Goal: Information Seeking & Learning: Learn about a topic

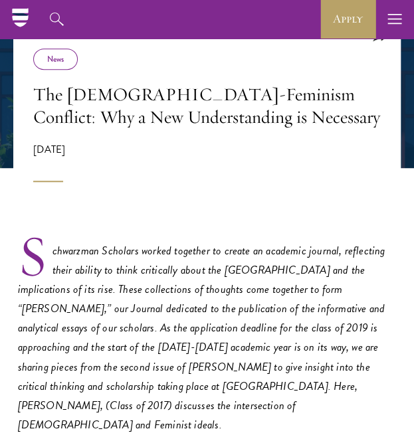
scroll to position [133, 0]
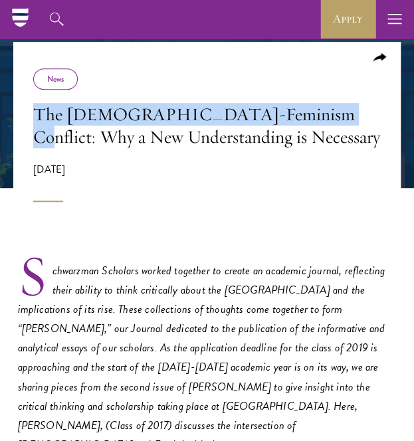
drag, startPoint x: 295, startPoint y: 117, endPoint x: 34, endPoint y: 120, distance: 261.2
click at [34, 120] on h1 "The [DEMOGRAPHIC_DATA]-Feminism Conflict: Why a New Understanding is Necessary" at bounding box center [207, 125] width 348 height 45
copy h1 "The [DEMOGRAPHIC_DATA]-Feminism Conflict"
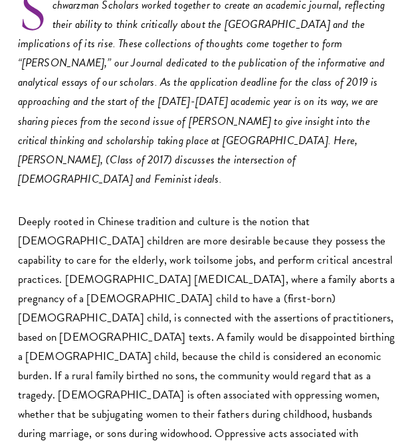
scroll to position [465, 0]
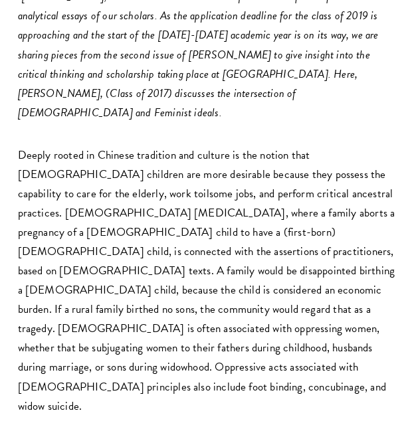
click at [252, 307] on p "Deeply rooted in Chinese tradition and culture is the notion that [DEMOGRAPHIC_…" at bounding box center [207, 280] width 379 height 271
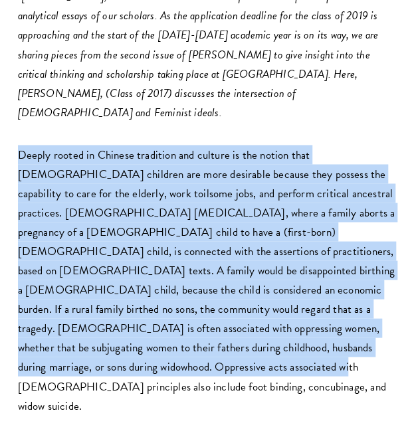
drag, startPoint x: 262, startPoint y: 328, endPoint x: 36, endPoint y: 148, distance: 289.0
click at [175, 227] on p "Deeply rooted in Chinese tradition and culture is the notion that [DEMOGRAPHIC_…" at bounding box center [207, 280] width 379 height 271
drag, startPoint x: 263, startPoint y: 332, endPoint x: 11, endPoint y: 131, distance: 322.1
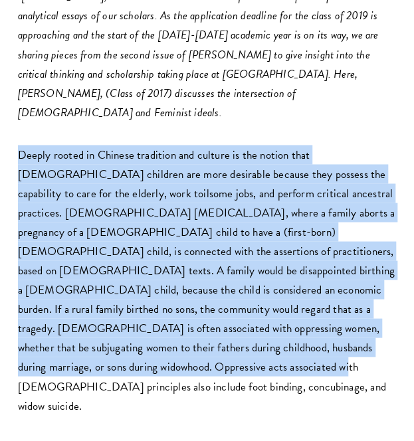
copy p "Deeply rooted in Chinese tradition and culture is the notion that [DEMOGRAPHIC_…"
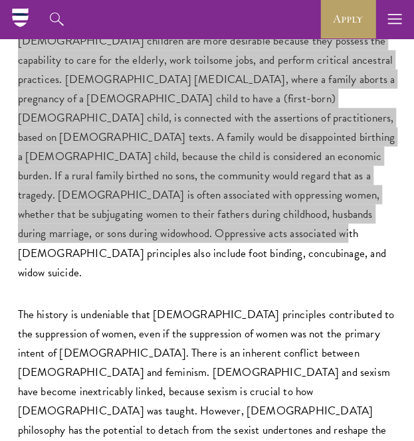
scroll to position [532, 0]
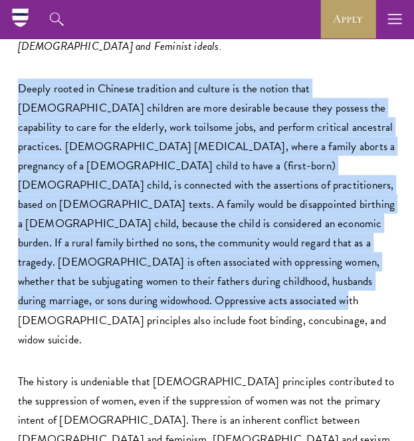
click at [237, 251] on p "Deeply rooted in Chinese tradition and culture is the notion that [DEMOGRAPHIC_…" at bounding box center [207, 213] width 379 height 271
click at [288, 257] on p "Deeply rooted in Chinese tradition and culture is the notion that [DEMOGRAPHIC_…" at bounding box center [207, 213] width 379 height 271
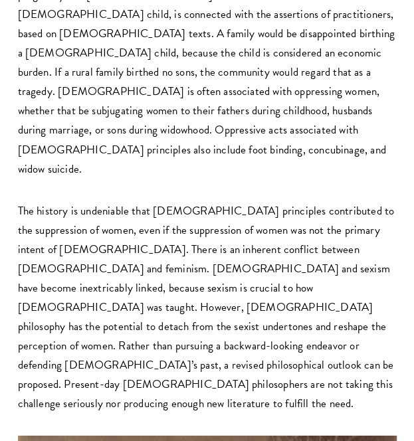
scroll to position [731, 0]
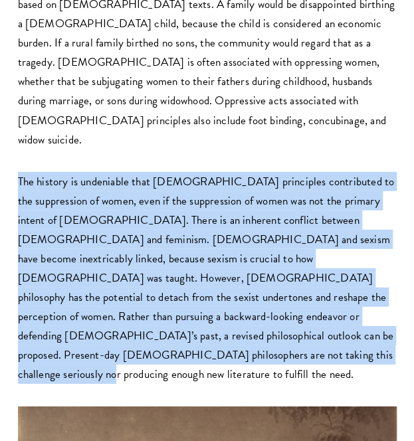
drag, startPoint x: 221, startPoint y: 284, endPoint x: 17, endPoint y: 111, distance: 267.3
click at [18, 172] on p "The history is undeniable that [DEMOGRAPHIC_DATA] principles contributed to the…" at bounding box center [207, 278] width 379 height 213
copy p "The history is undeniable that [DEMOGRAPHIC_DATA] principles contributed to the…"
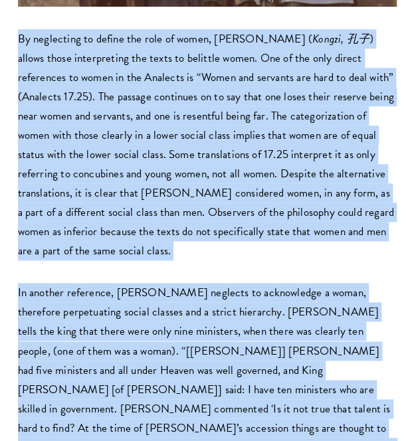
scroll to position [1473, 0]
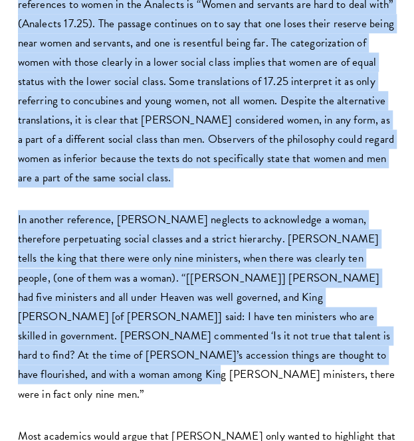
drag, startPoint x: 14, startPoint y: 75, endPoint x: 334, endPoint y: 257, distance: 368.0
copy div "Lo ipsumdolor si ametco adi elit se doeiu, Temporinc ( Utlabo, et ) dolore magn…"
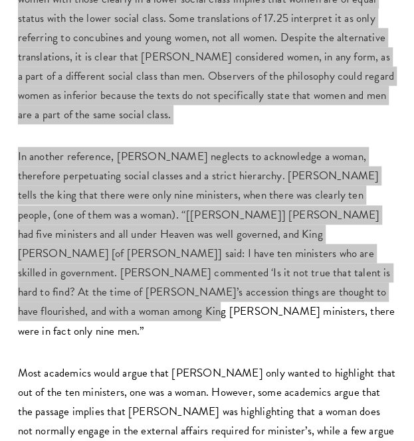
scroll to position [1606, 0]
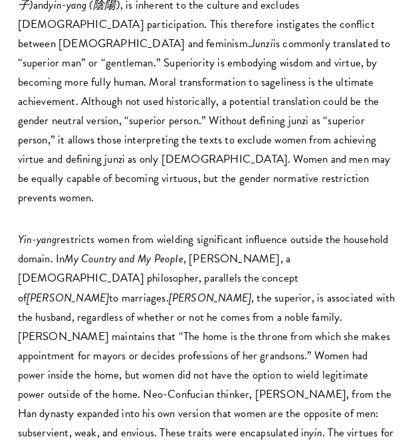
scroll to position [2138, 0]
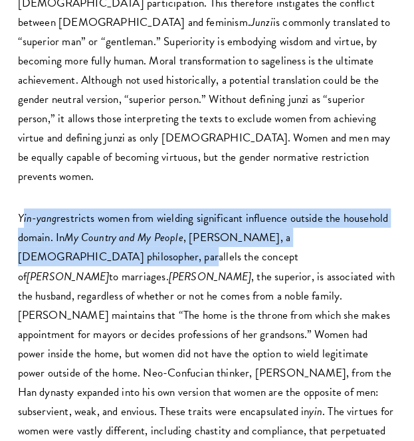
drag, startPoint x: 21, startPoint y: 47, endPoint x: 25, endPoint y: 41, distance: 7.4
click at [50, 209] on p "Yin-yang restricts women from wielding significant influence outside the househ…" at bounding box center [207, 363] width 379 height 309
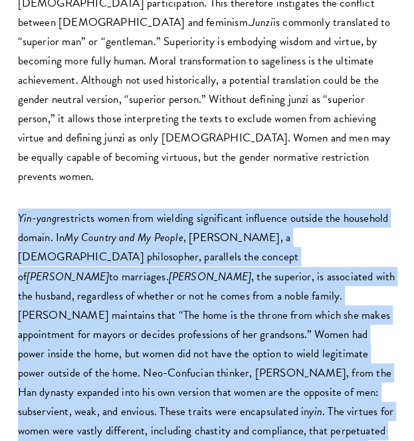
drag, startPoint x: 19, startPoint y: 45, endPoint x: 237, endPoint y: 304, distance: 338.7
click at [237, 304] on p "Yin-yang restricts women from wielding significant influence outside the househ…" at bounding box center [207, 363] width 379 height 309
copy p "Lor-ipsu dolorsita conse adip elitsedd eiusmodtemp incididun utlabor etd magnaa…"
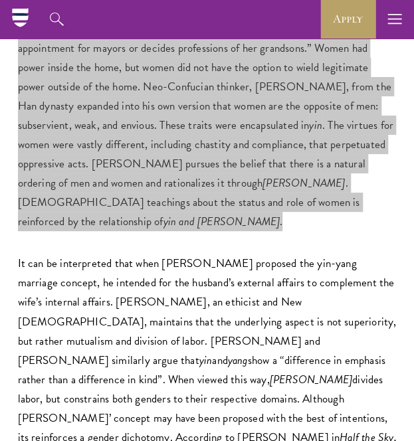
scroll to position [2404, 0]
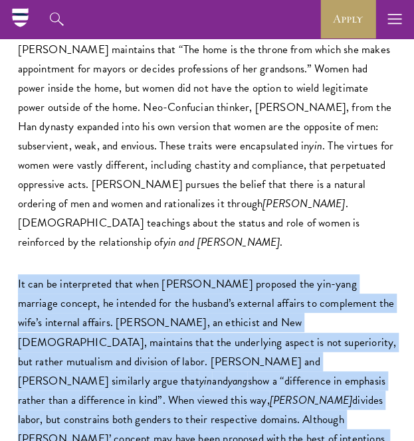
drag, startPoint x: 299, startPoint y: 282, endPoint x: 16, endPoint y: 72, distance: 353.0
copy p "It can be interpreted that when [PERSON_NAME] proposed the yin-yang marriage co…"
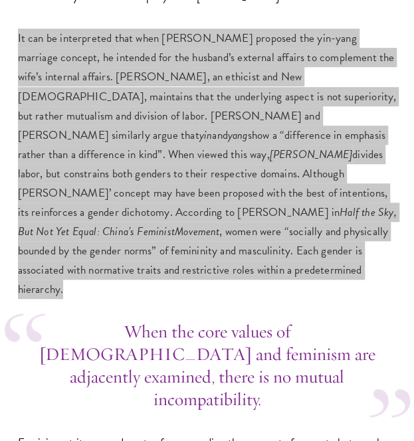
scroll to position [2669, 0]
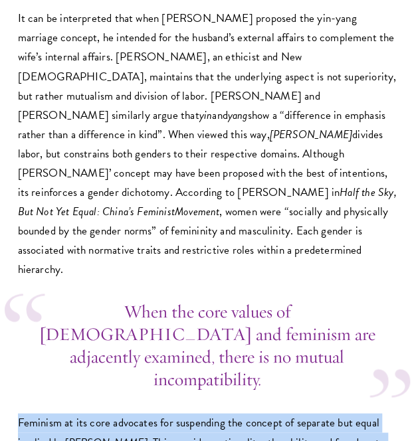
drag, startPoint x: 140, startPoint y: 376, endPoint x: 15, endPoint y: 156, distance: 252.4
click at [15, 156] on div "Schwarzman Scholars worked together to create an academic journal, reflecting t…" at bounding box center [207, 426] width 388 height 5442
copy p "Feminism at its core advocates for suspending the concept of separate but equal…"
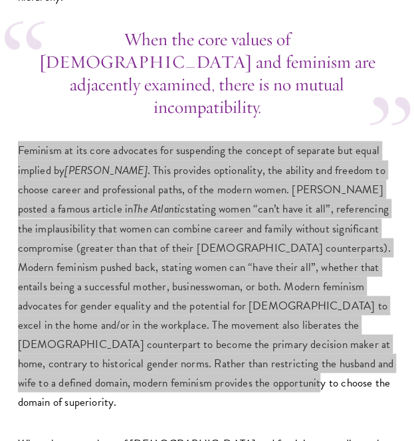
scroll to position [3002, 0]
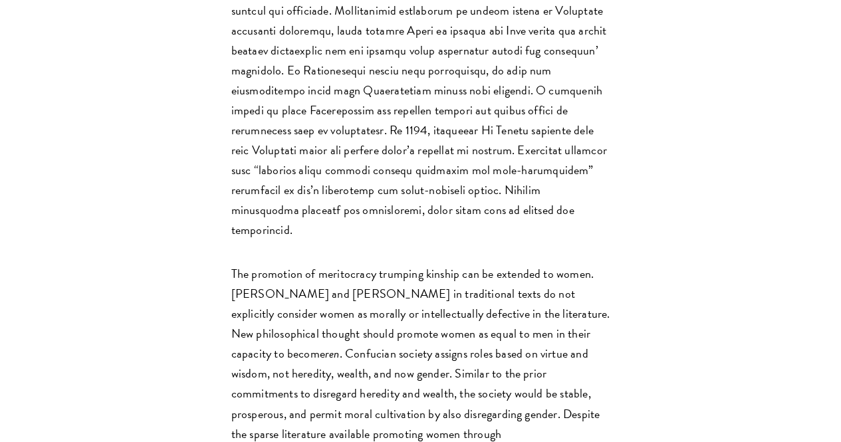
scroll to position [5256, 0]
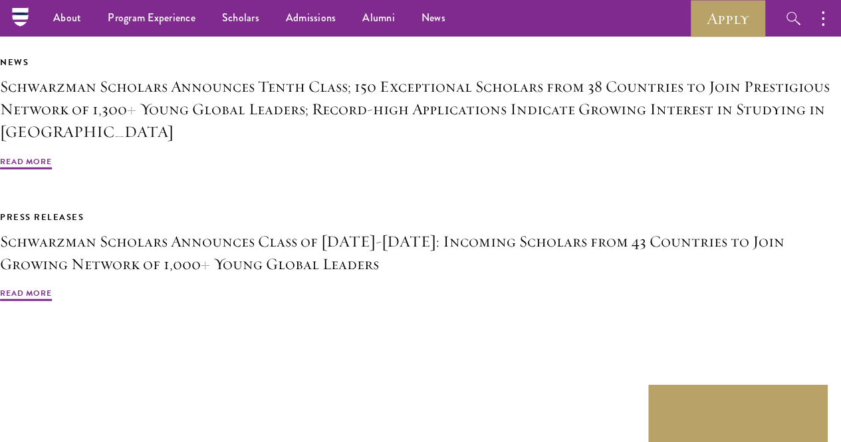
scroll to position [6490, 0]
